Goal: Task Accomplishment & Management: Use online tool/utility

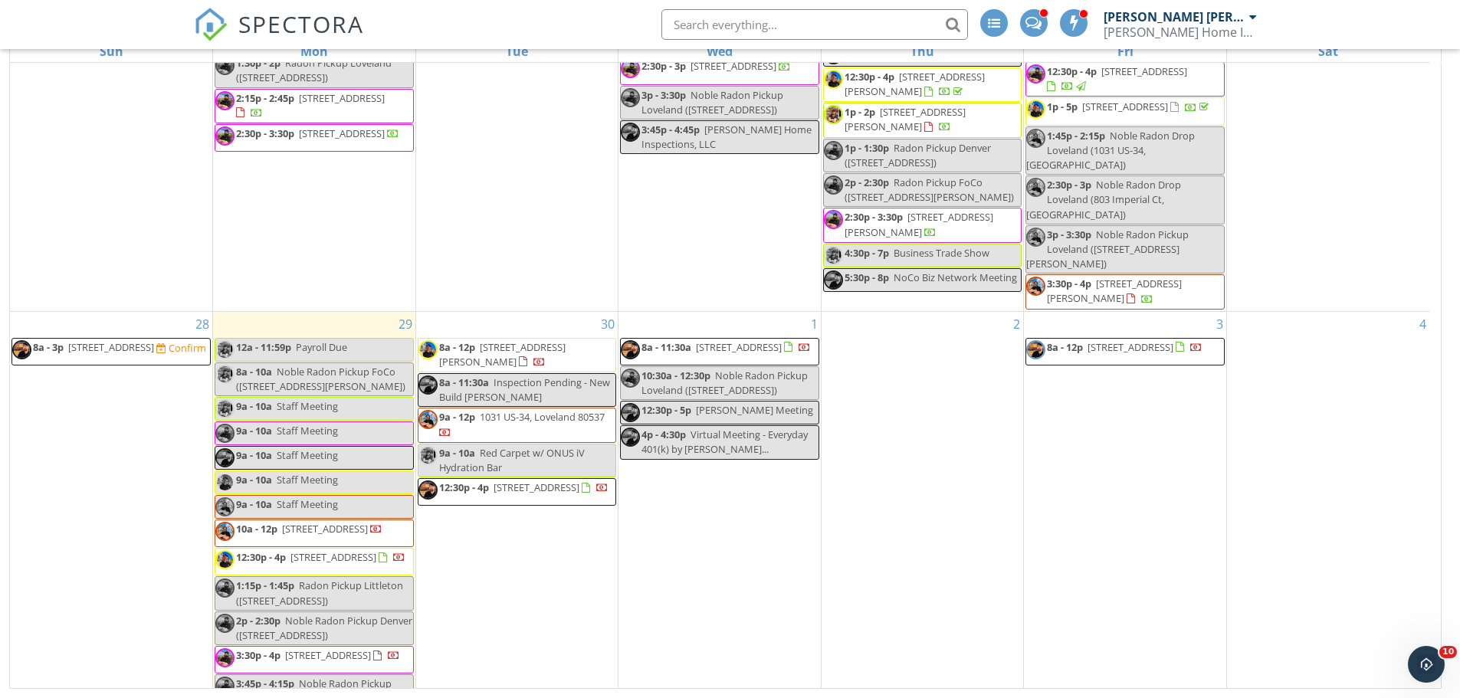
scroll to position [383, 0]
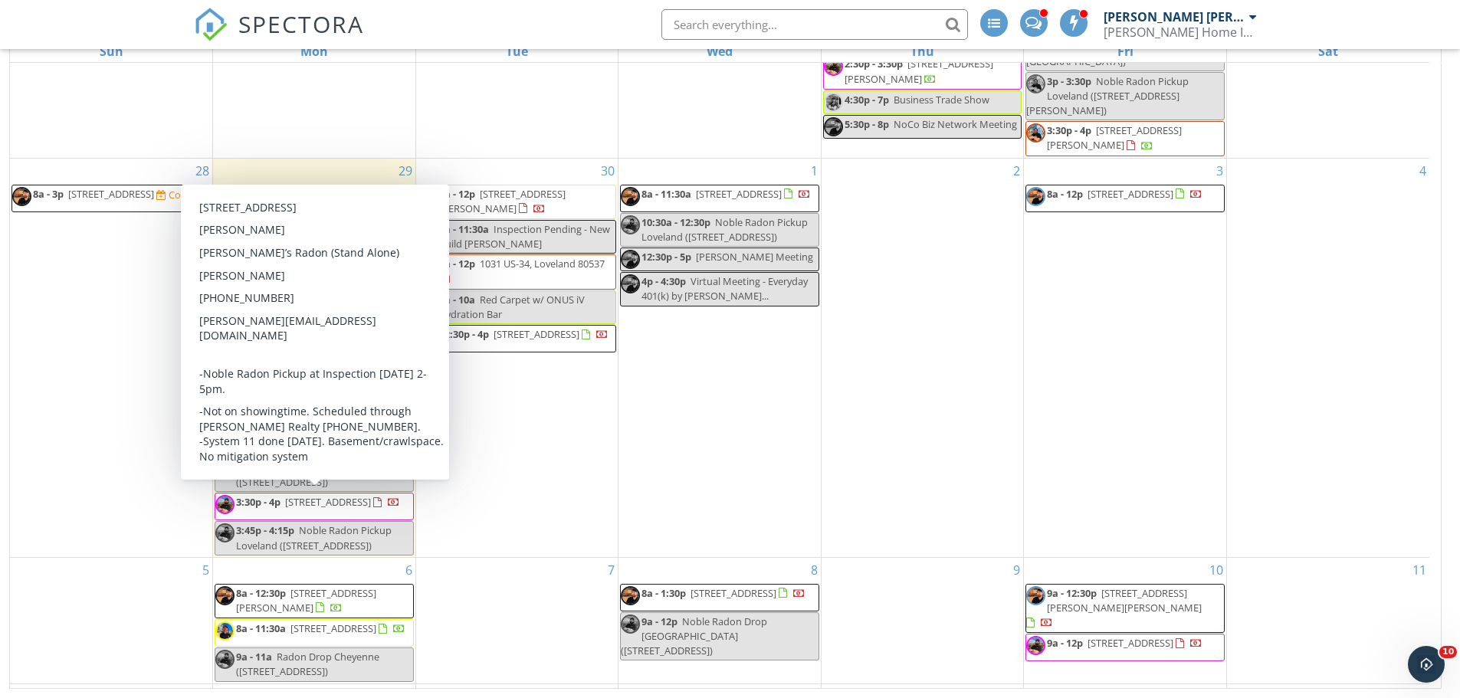
click at [552, 471] on div "30 8a - 12p 1720 Morningstar Way, Fort Collins 80525 8a - 11:30a Inspection Pen…" at bounding box center [517, 358] width 202 height 399
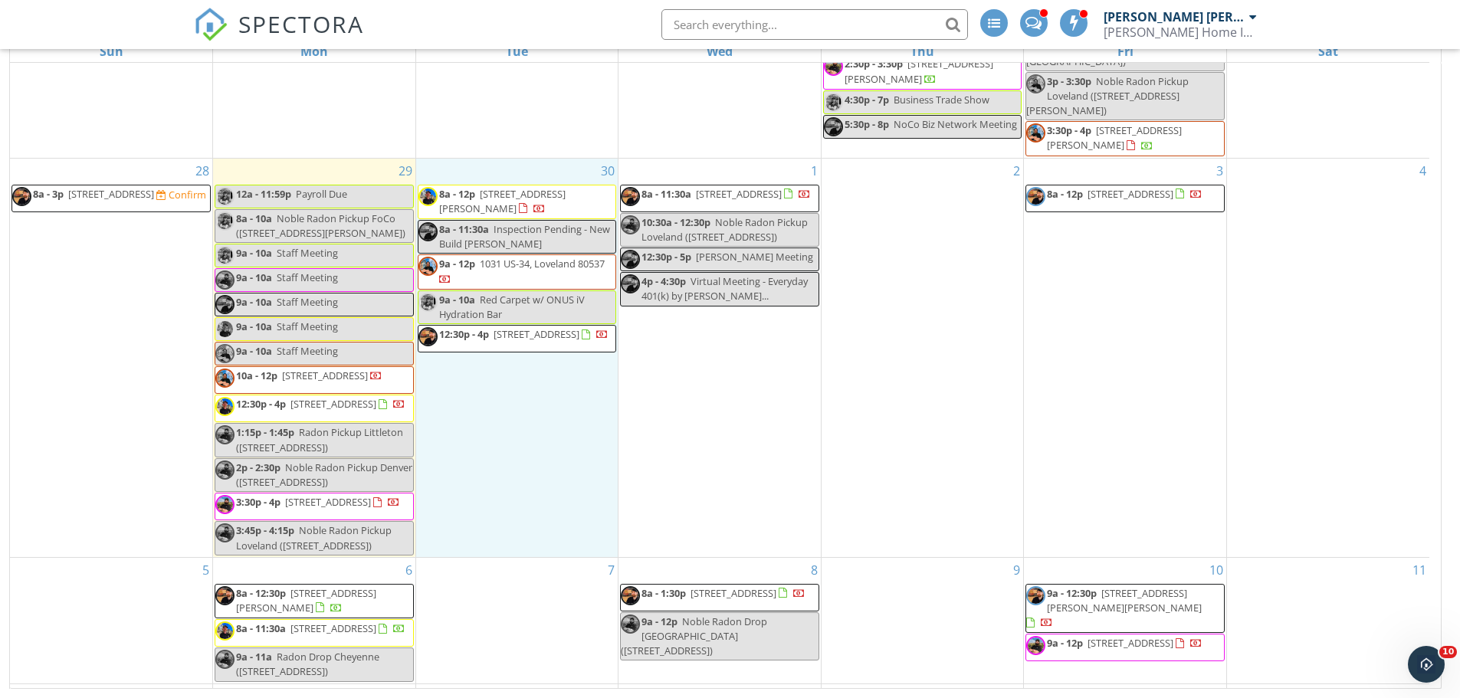
click at [376, 369] on span "10a - 12p 3385 Laplata Ave, Loveland 80538" at bounding box center [298, 380] width 167 height 23
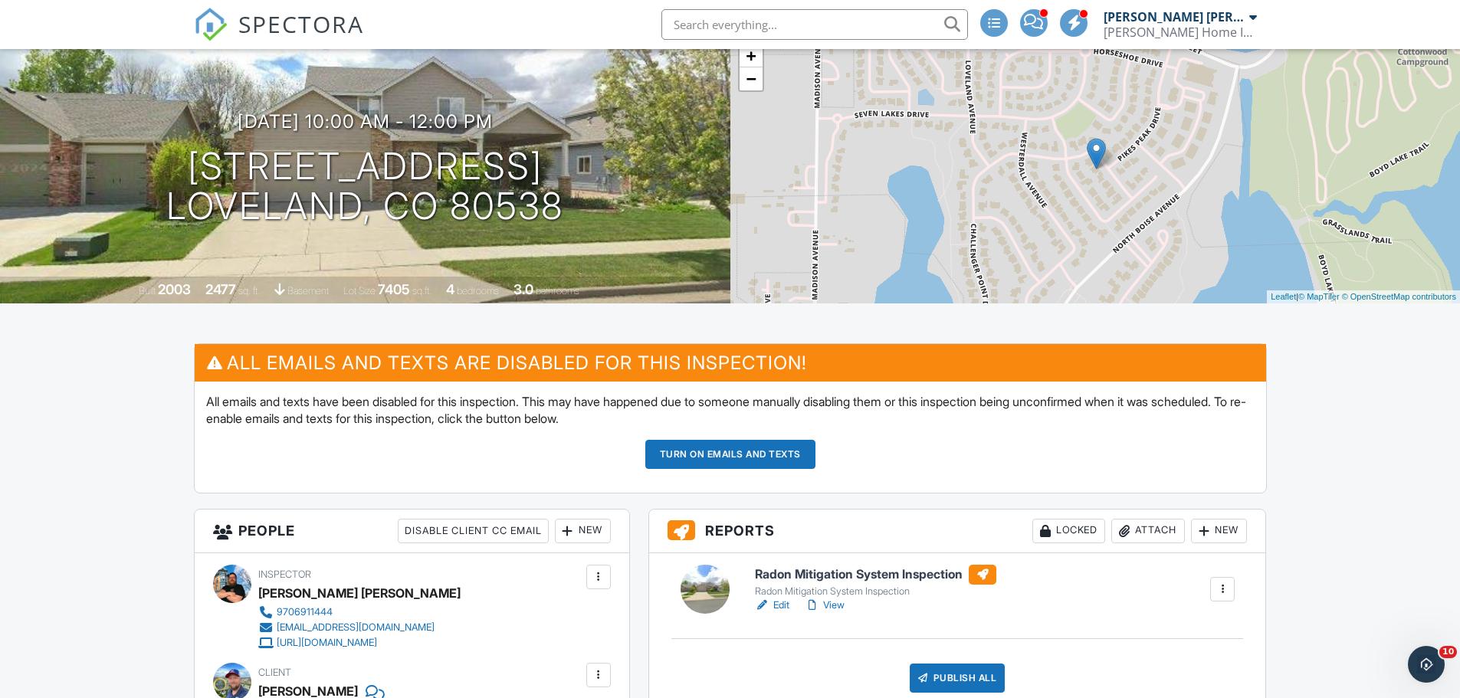
scroll to position [77, 0]
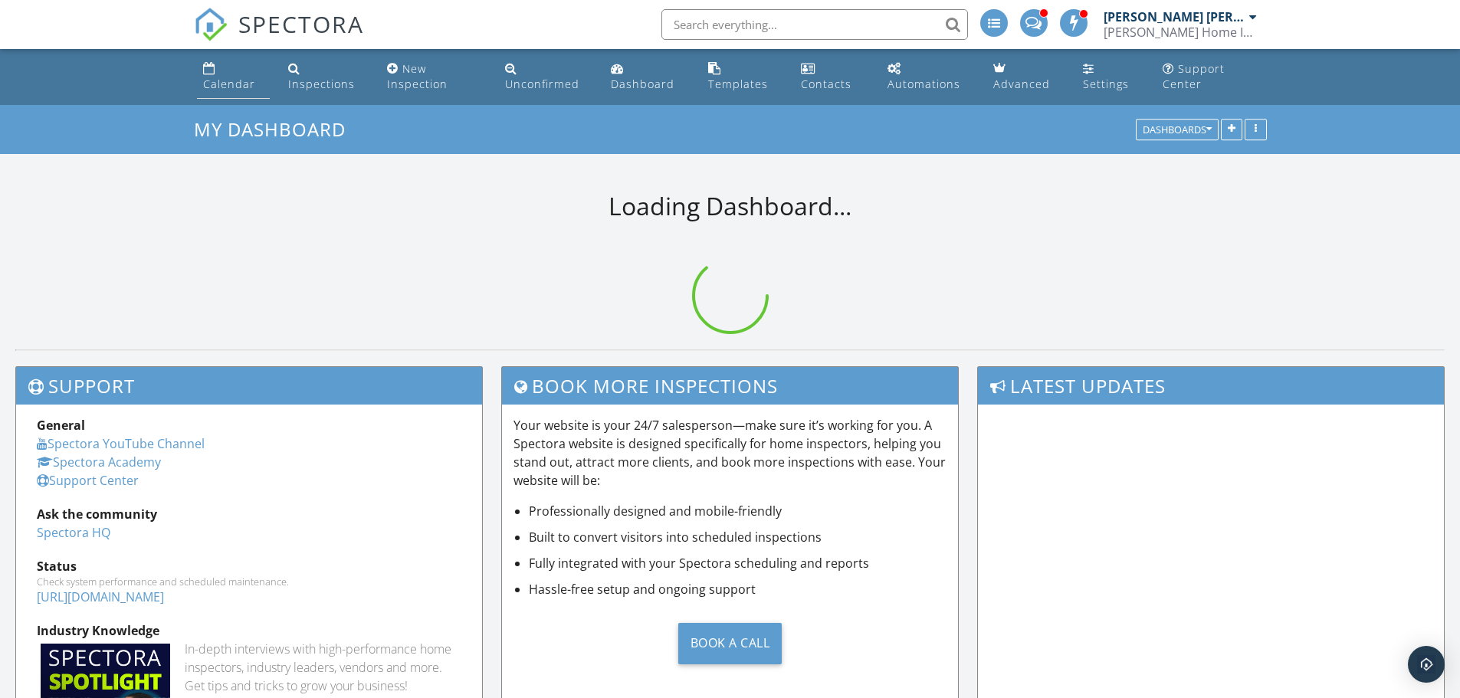
click at [219, 83] on div "Calendar" at bounding box center [229, 84] width 52 height 15
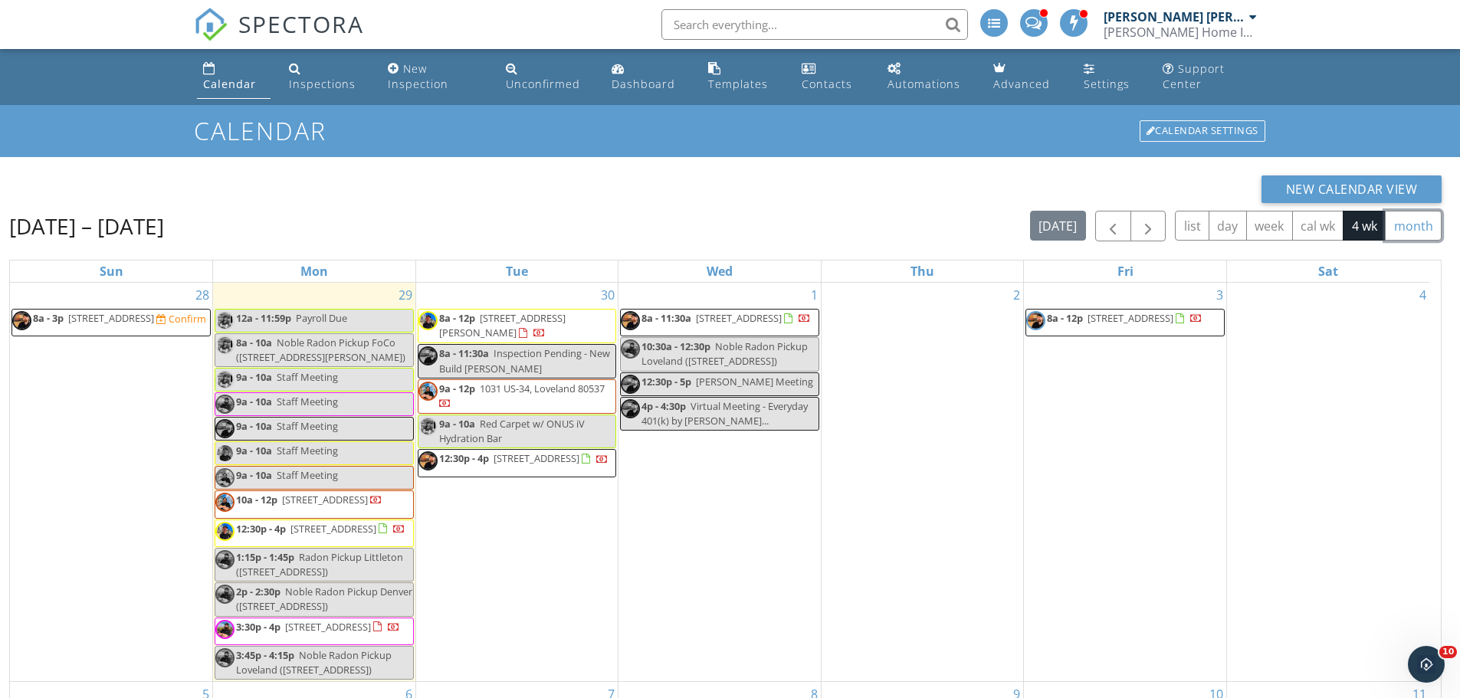
click at [1418, 229] on button "month" at bounding box center [1413, 226] width 57 height 30
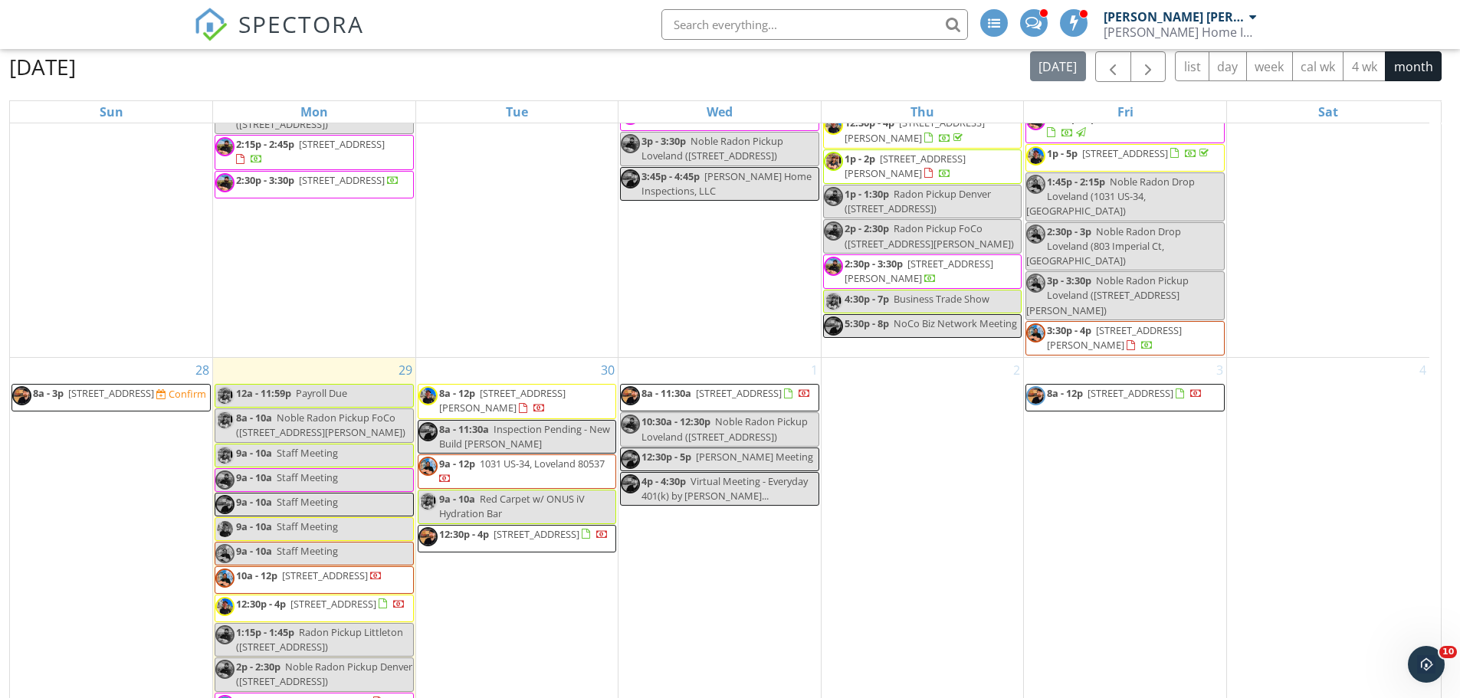
scroll to position [220, 0]
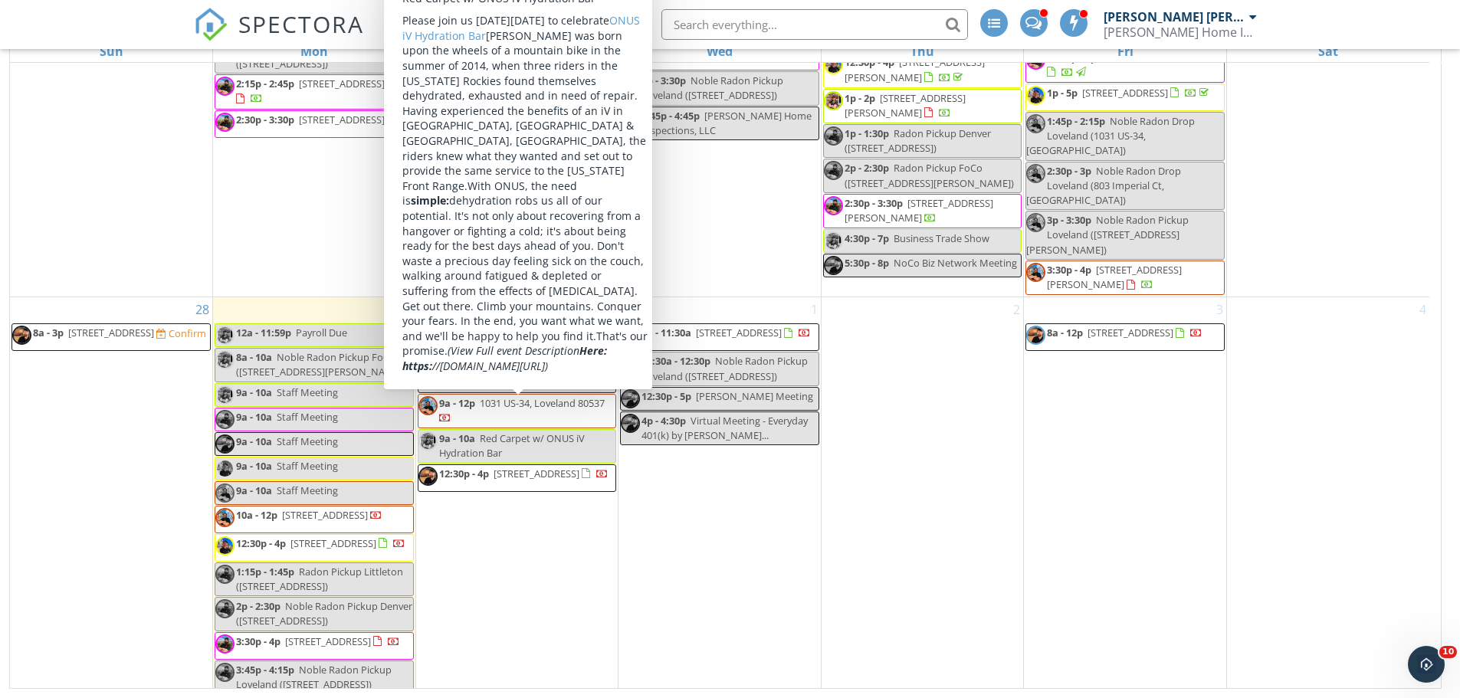
click at [506, 642] on div "30 8a - 12p 1720 Morningstar Way, Fort Collins 80525 8a - 11:30a Inspection Pen…" at bounding box center [517, 496] width 202 height 399
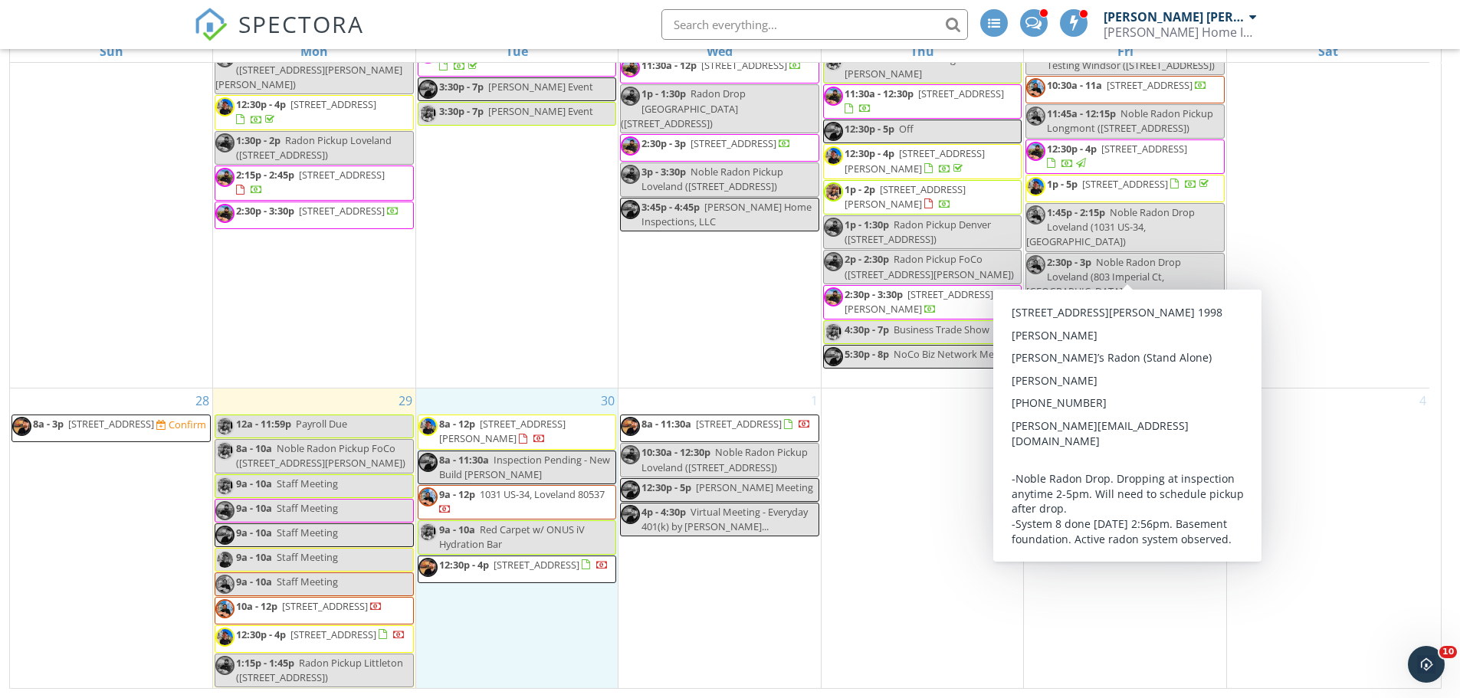
scroll to position [1406, 0]
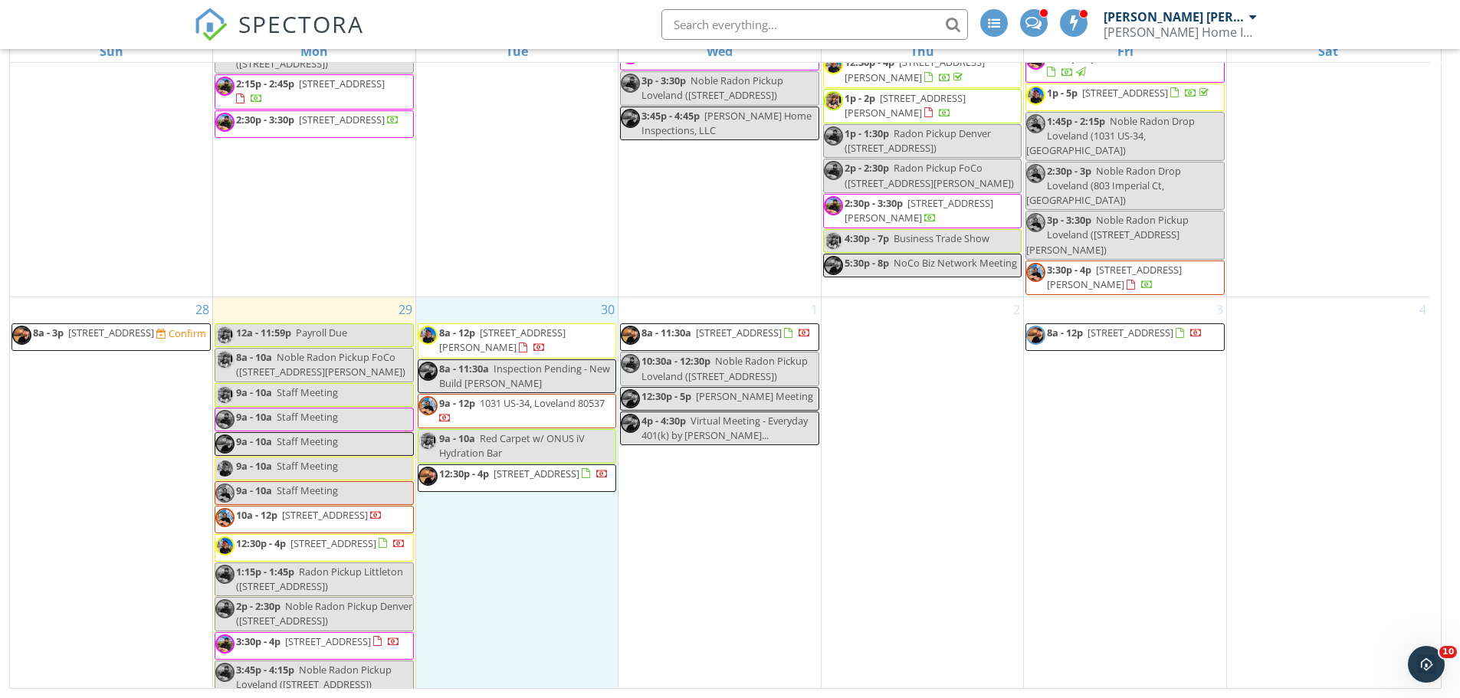
drag, startPoint x: 434, startPoint y: 628, endPoint x: 342, endPoint y: 631, distance: 92.0
click at [342, 635] on span "803 Imperial Ct, Loveland 80537" at bounding box center [328, 642] width 86 height 14
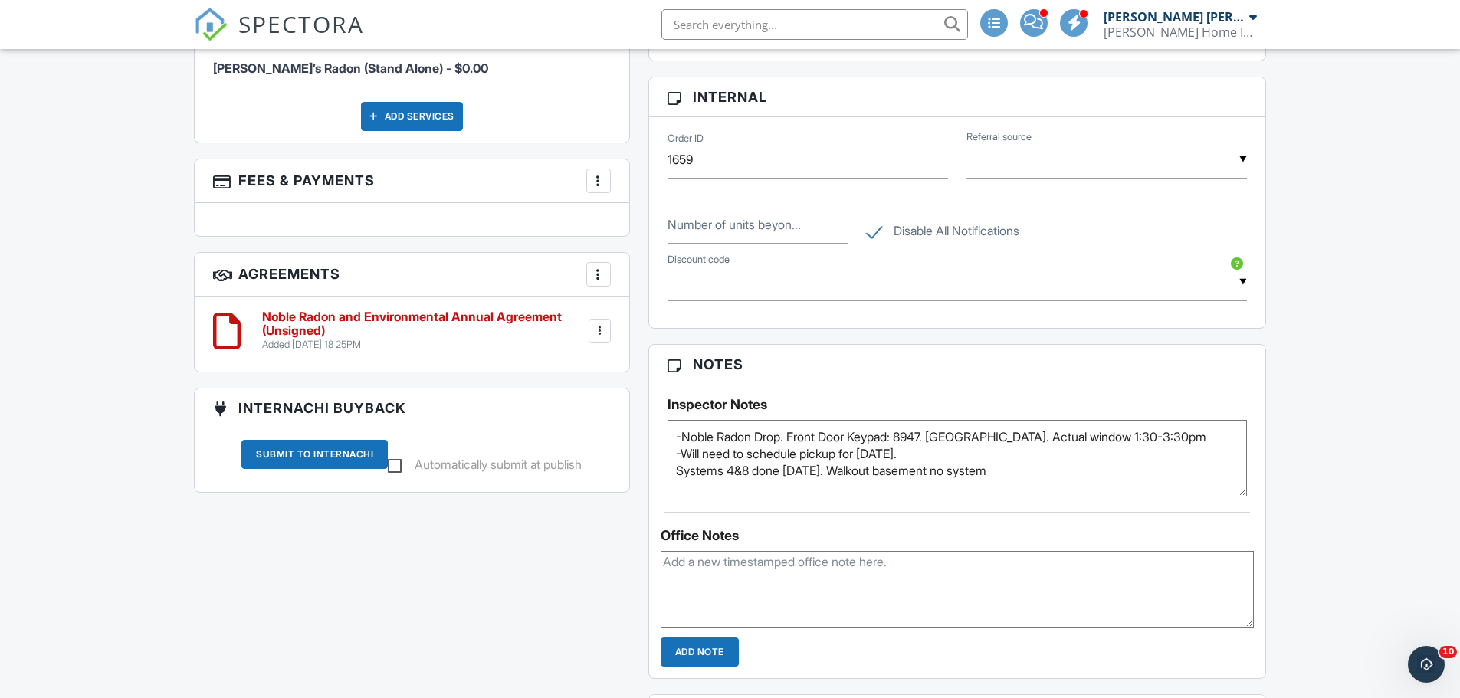
scroll to position [1226, 0]
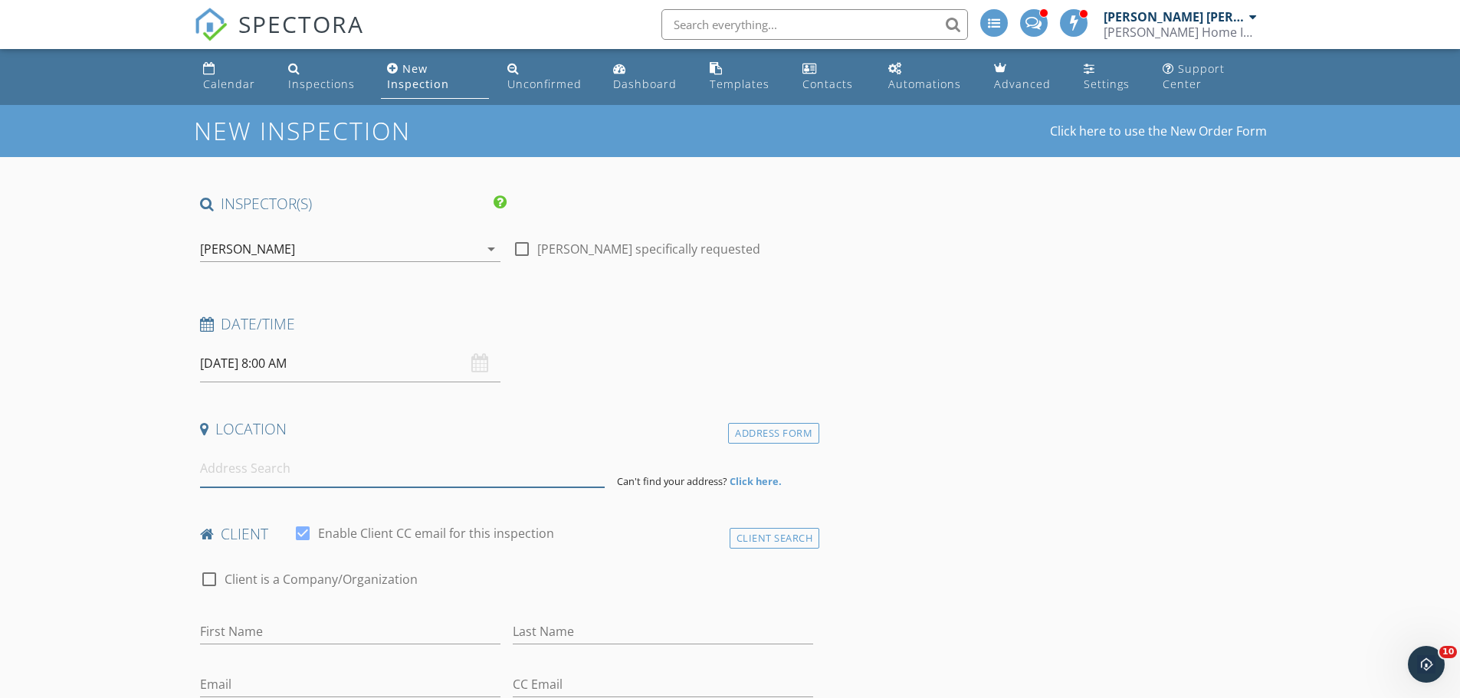
click at [434, 475] on input at bounding box center [402, 469] width 405 height 38
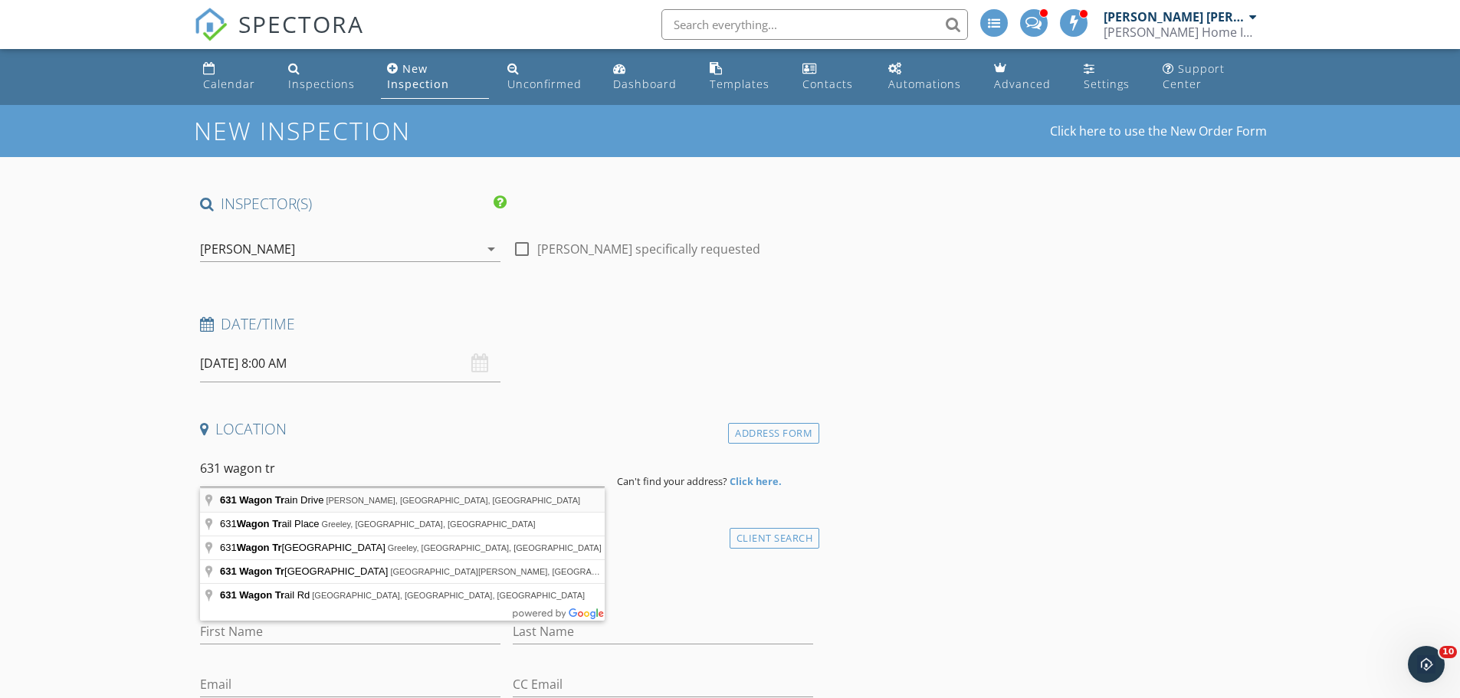
type input "[STREET_ADDRESS][PERSON_NAME]"
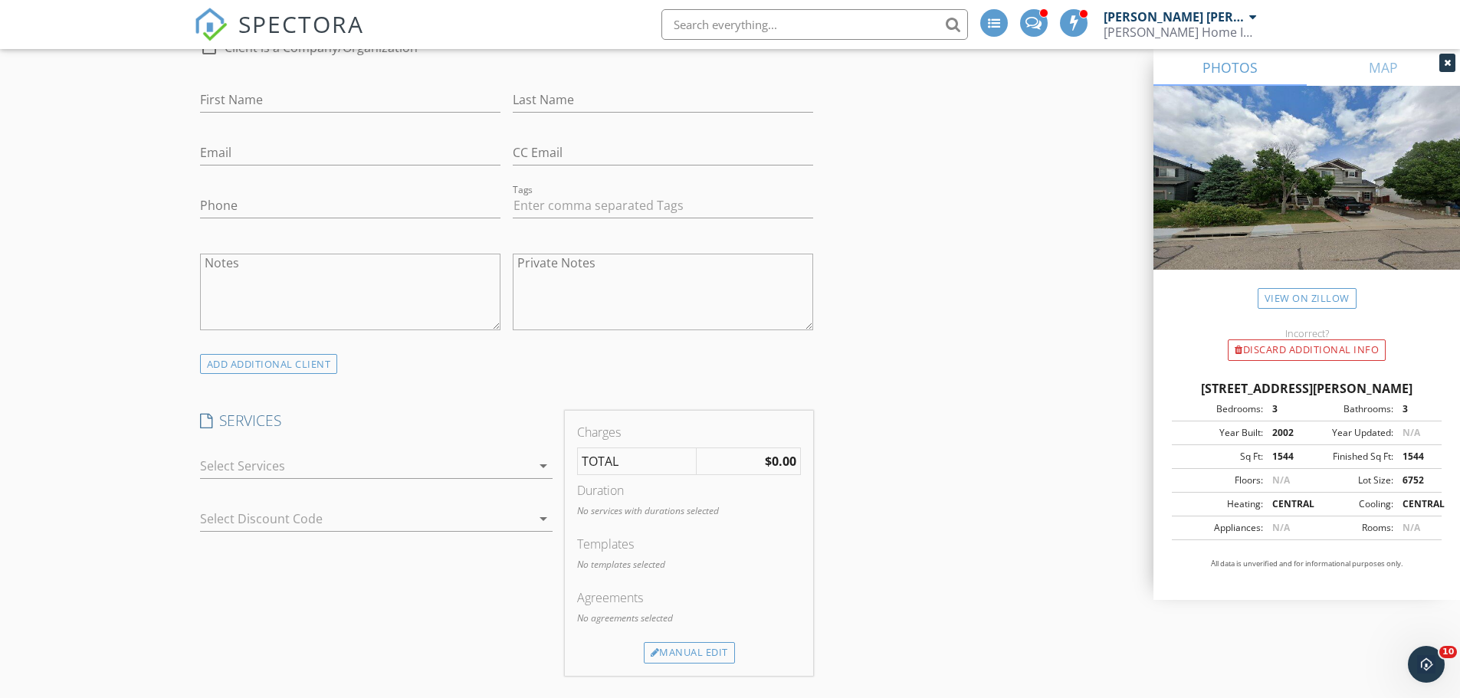
scroll to position [920, 0]
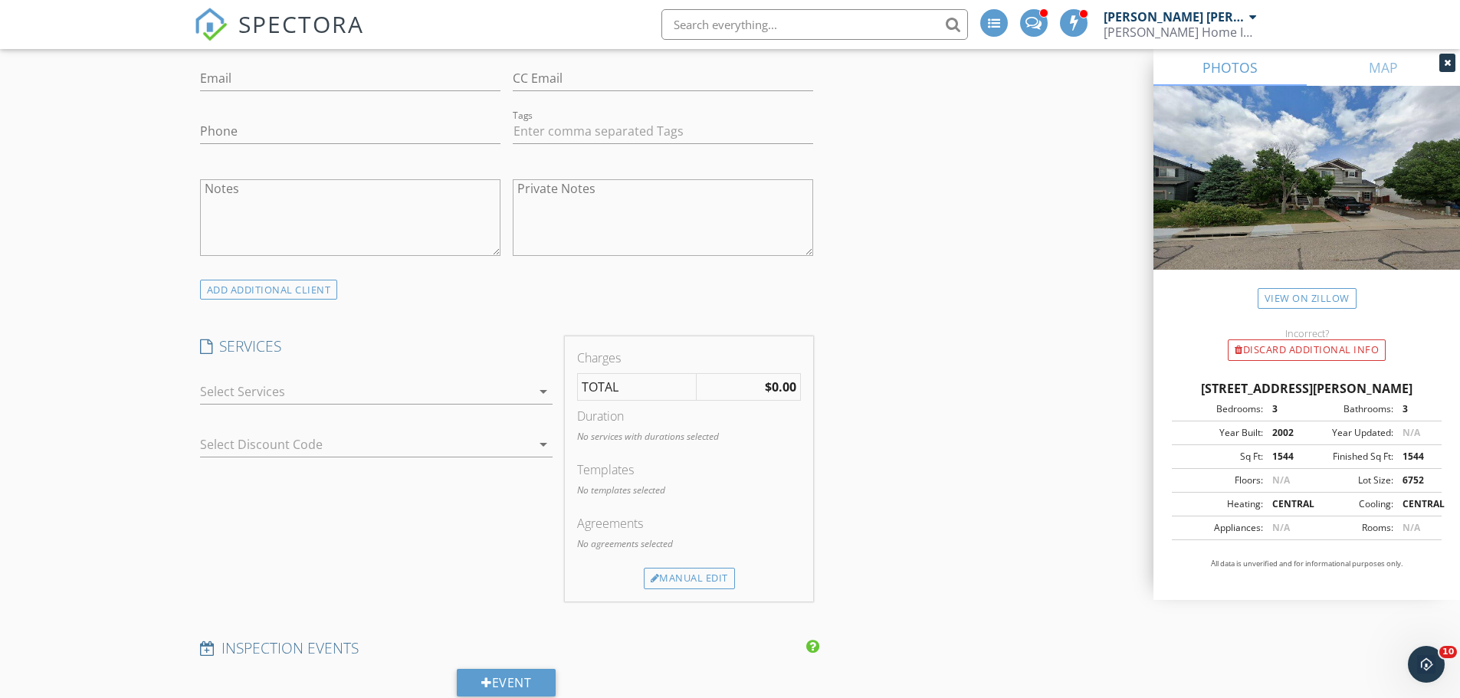
click at [257, 389] on div at bounding box center [365, 391] width 331 height 25
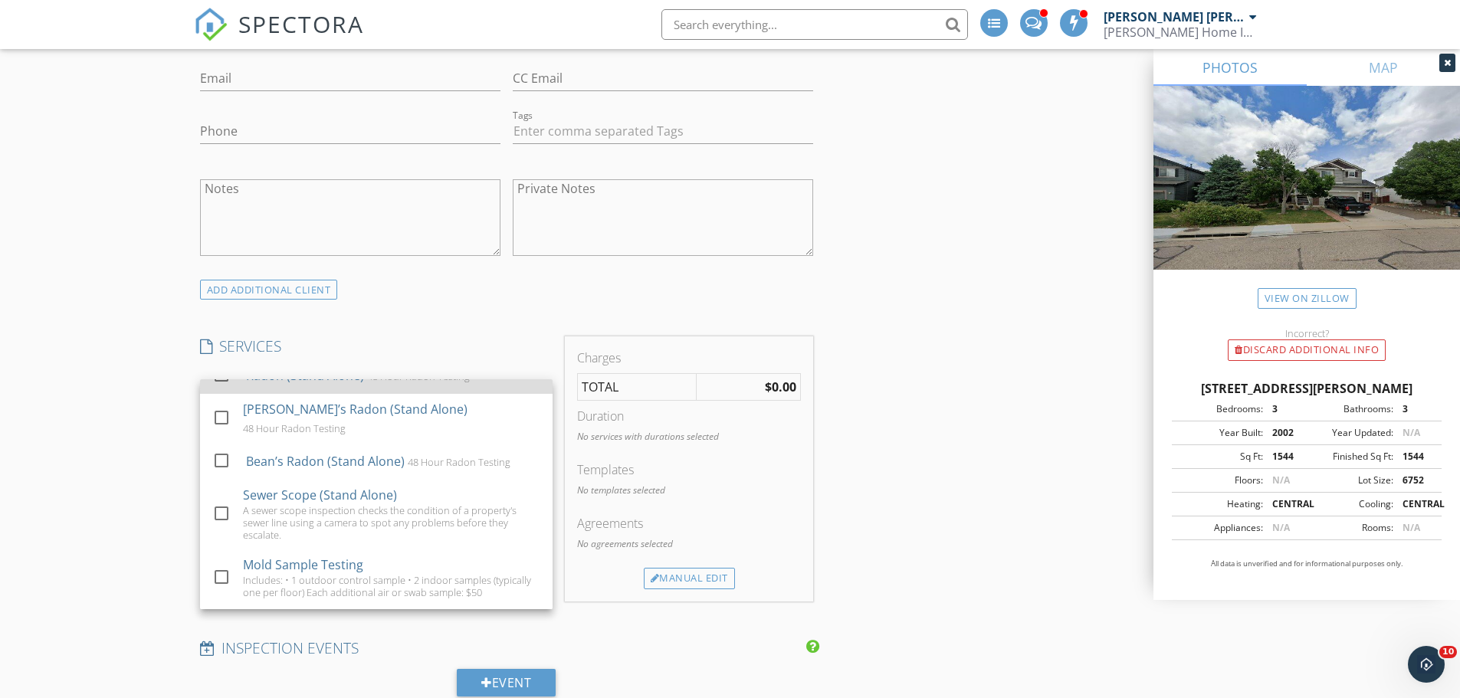
scroll to position [537, 0]
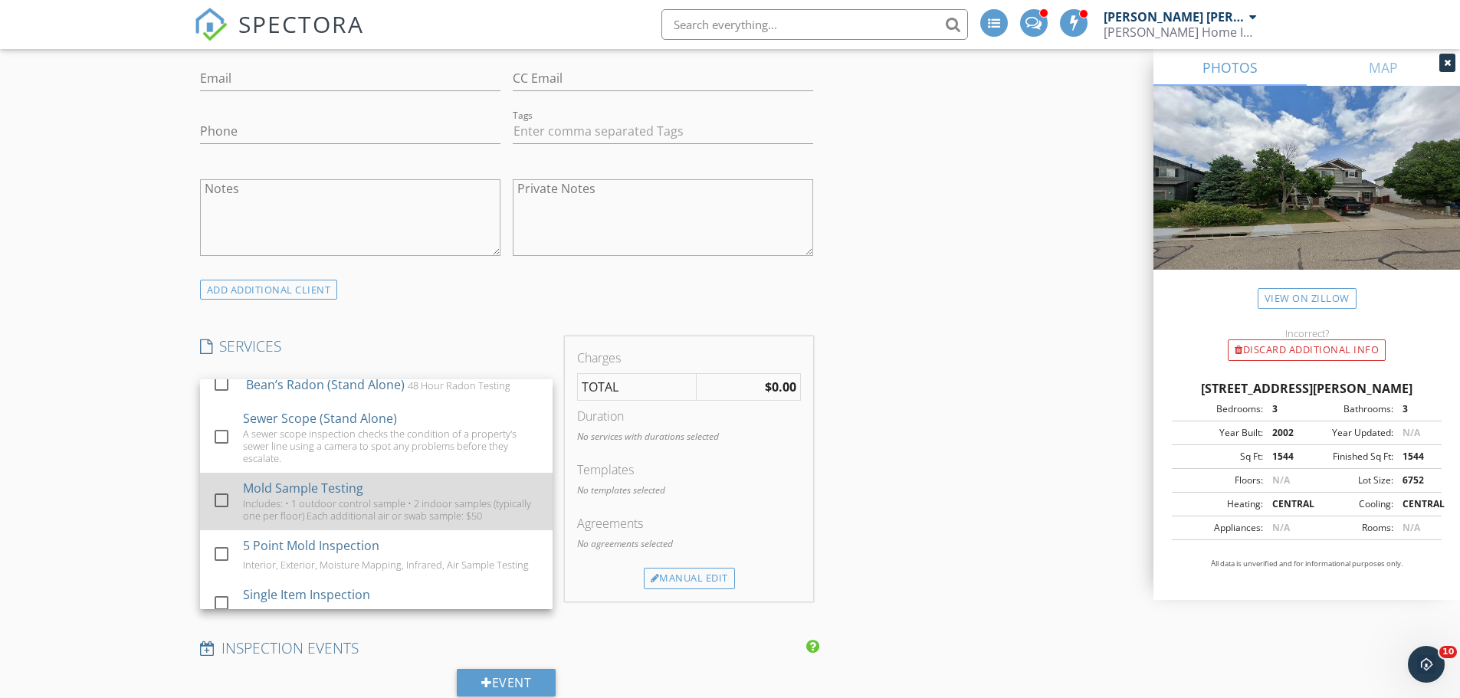
click at [222, 493] on div at bounding box center [221, 501] width 26 height 26
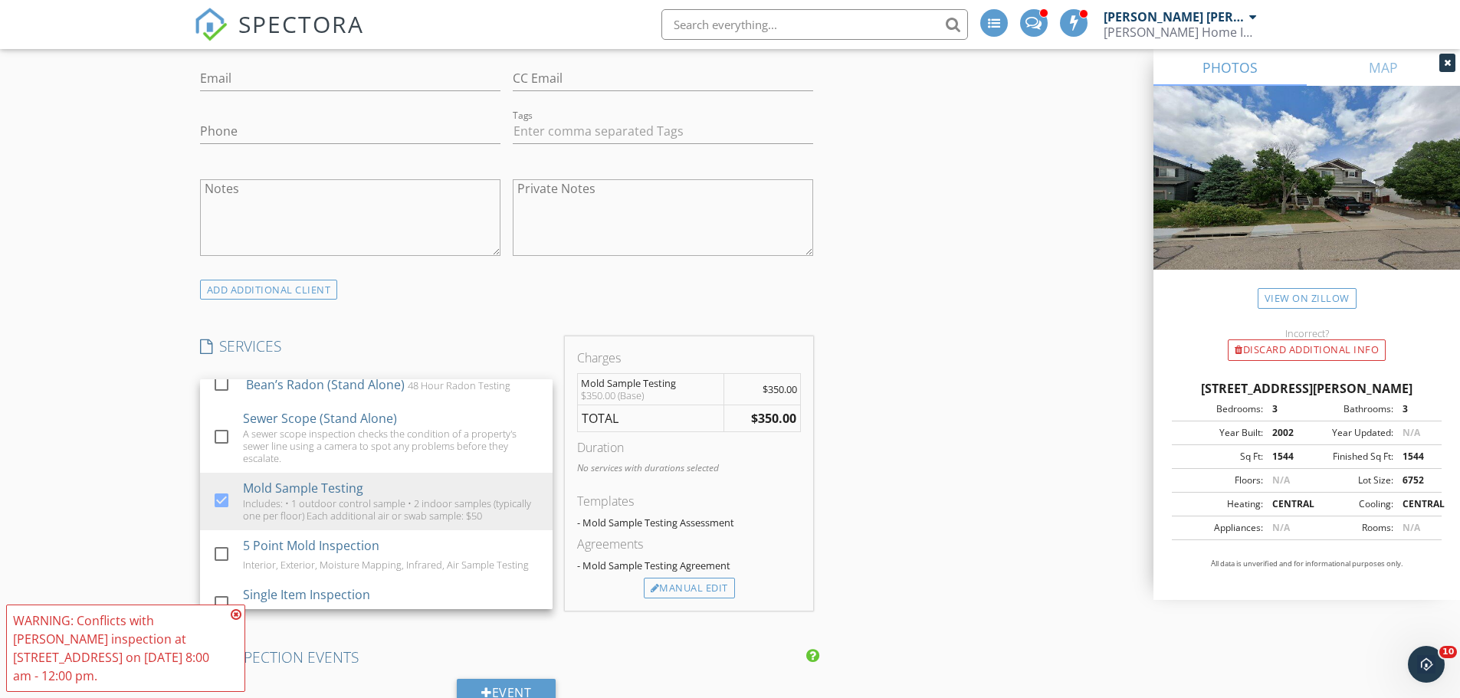
click at [127, 354] on div "New Inspection Click here to use the New Order Form INSPECTOR(S) check_box [PER…" at bounding box center [730, 674] width 1460 height 2979
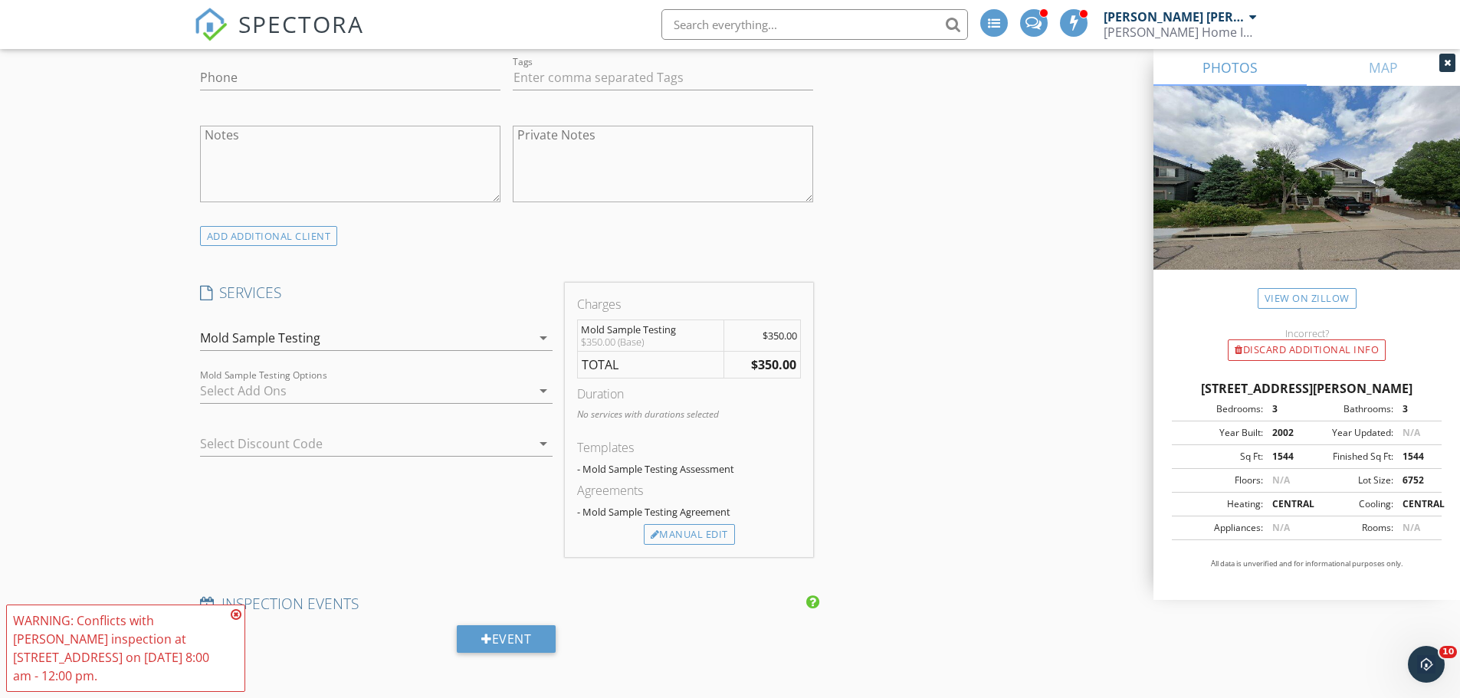
scroll to position [996, 0]
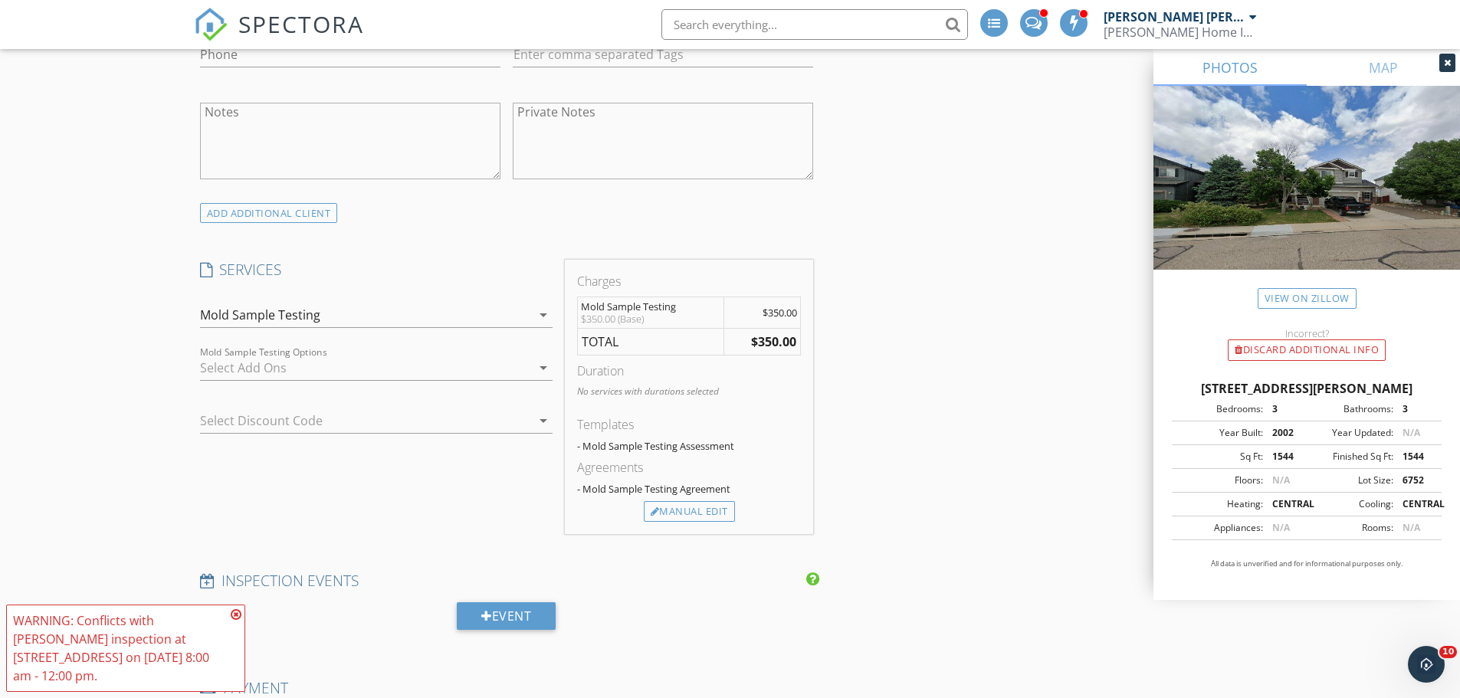
click at [237, 617] on icon at bounding box center [236, 615] width 11 height 12
click at [485, 307] on div "Mold Sample Testing" at bounding box center [365, 315] width 331 height 25
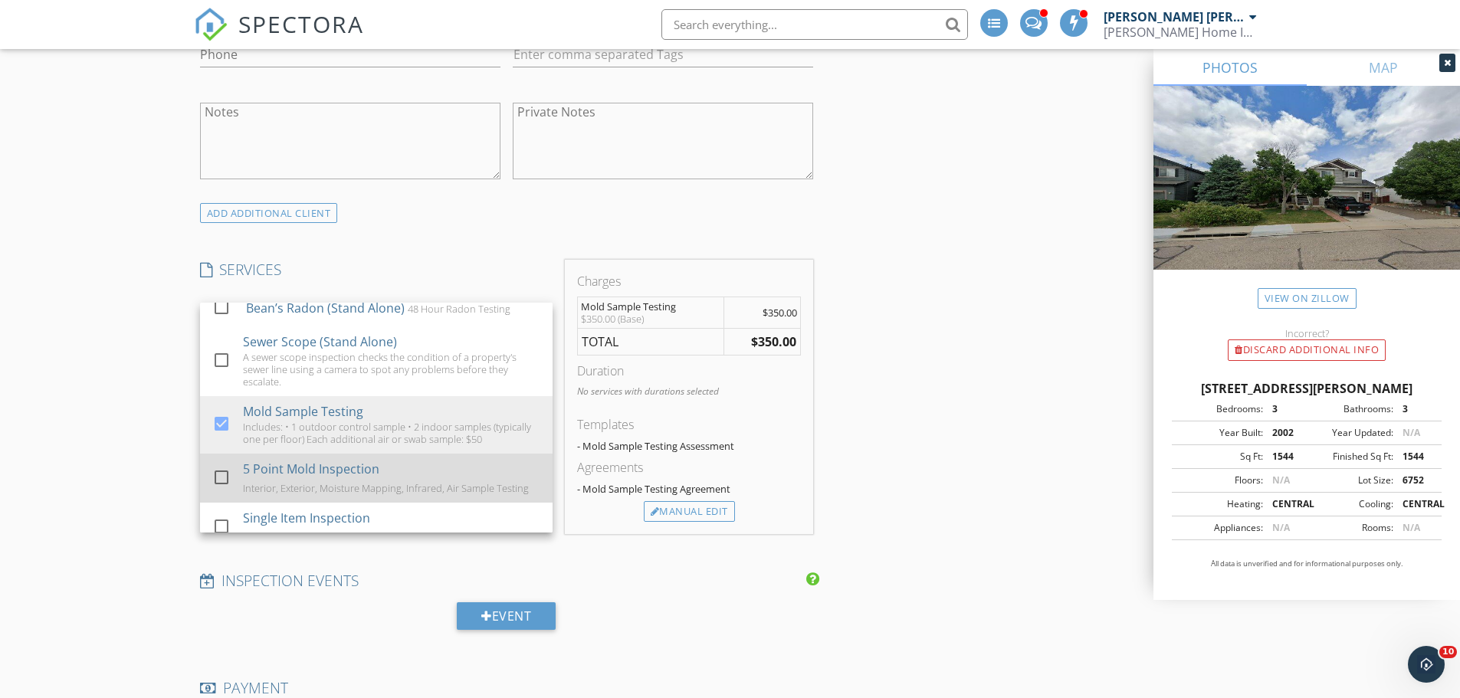
click at [225, 468] on div at bounding box center [221, 478] width 26 height 26
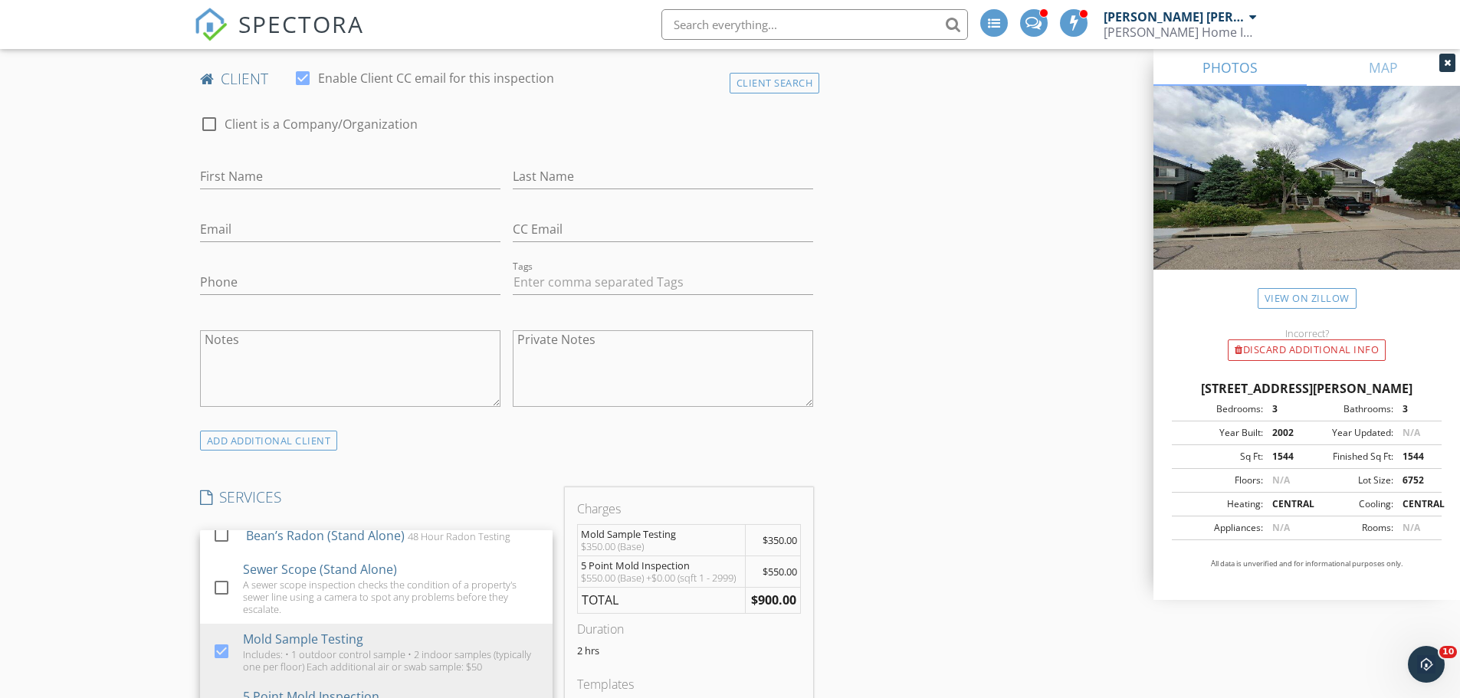
scroll to position [767, 0]
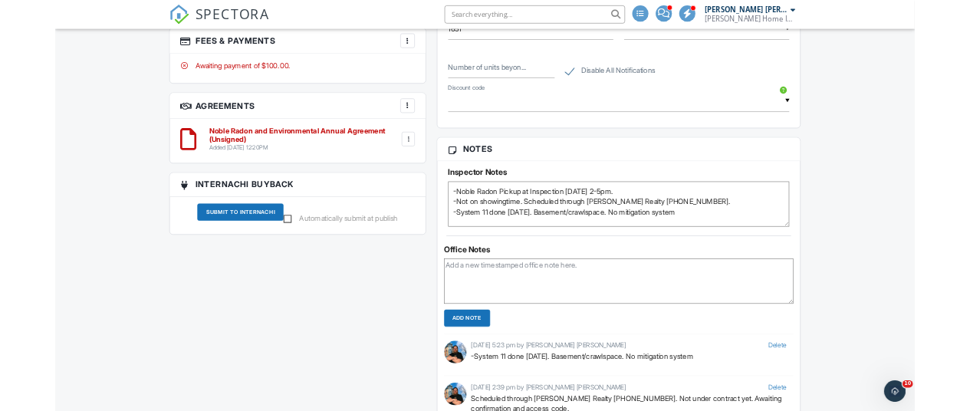
scroll to position [1165, 0]
